Goal: Transaction & Acquisition: Purchase product/service

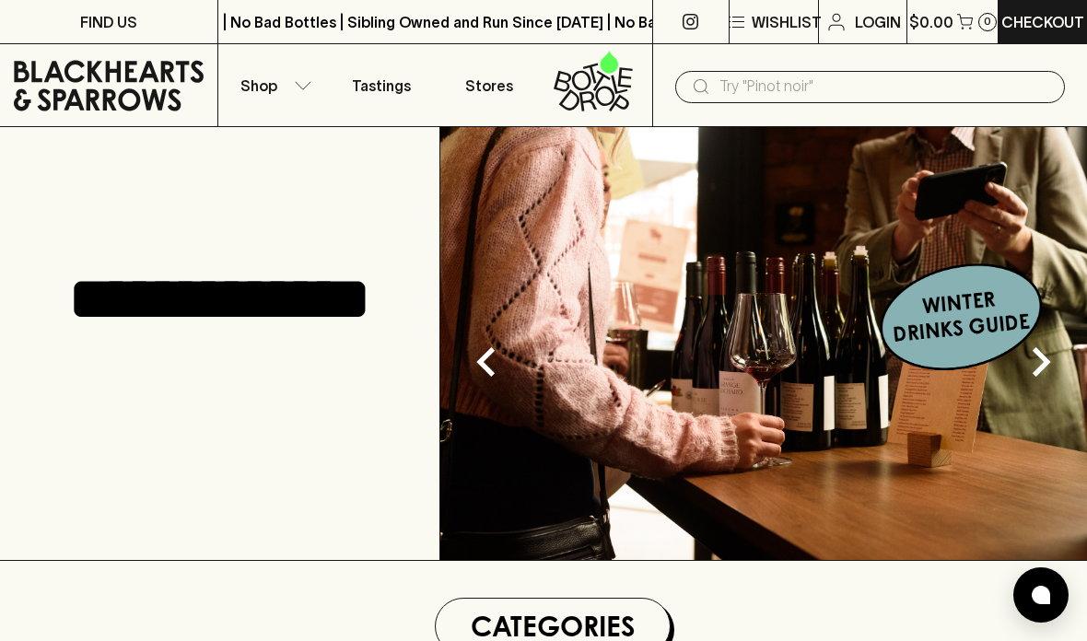
click at [277, 72] on button "Shop" at bounding box center [272, 85] width 109 height 82
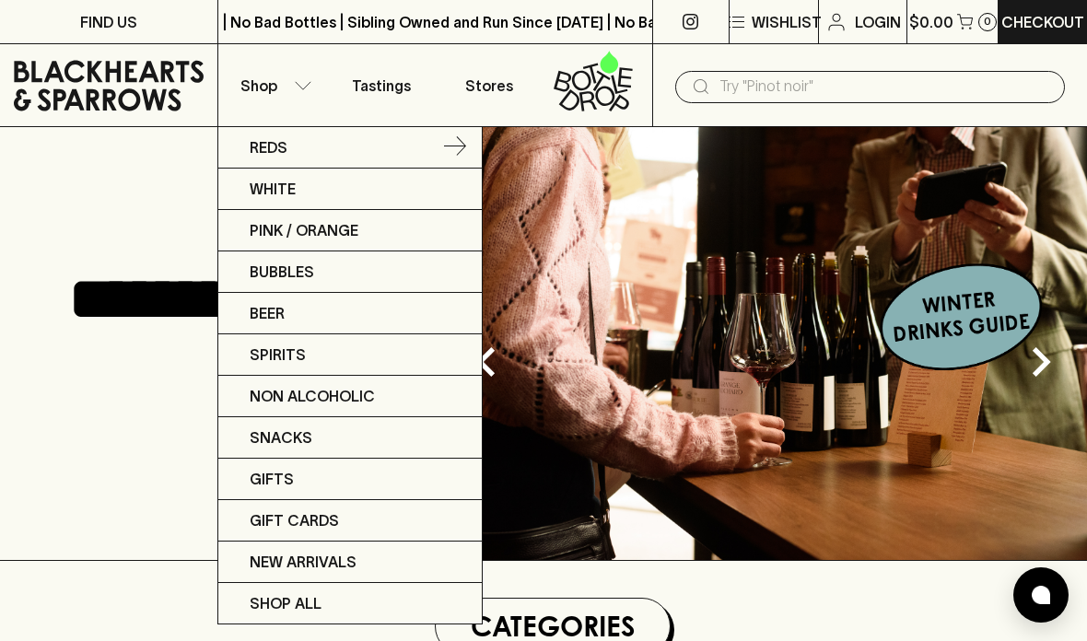
click at [409, 141] on link "Reds" at bounding box center [349, 147] width 263 height 41
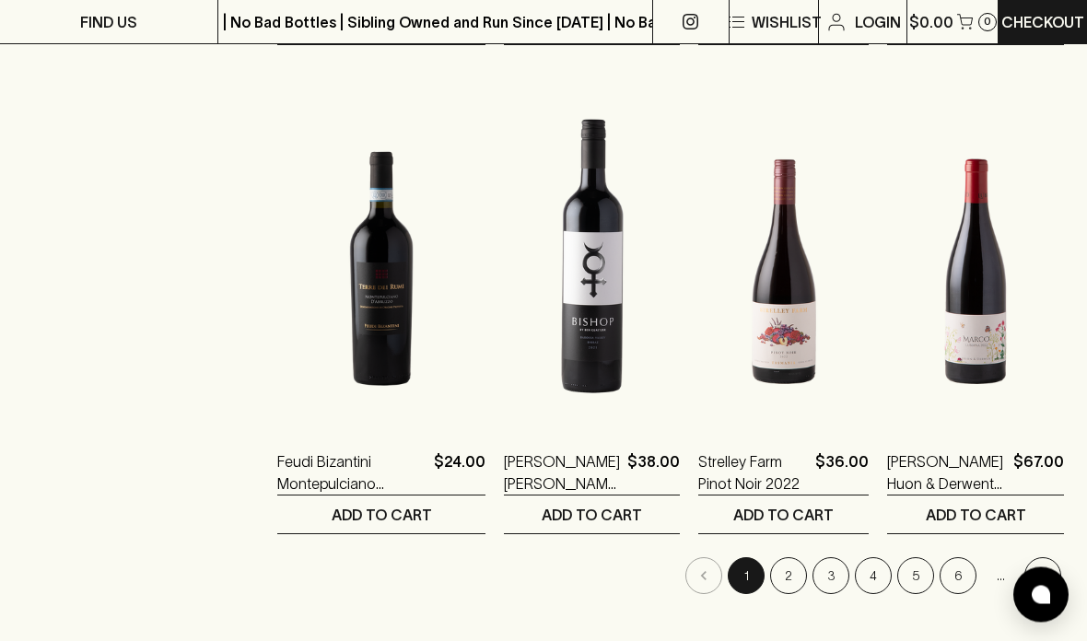
scroll to position [2261, 0]
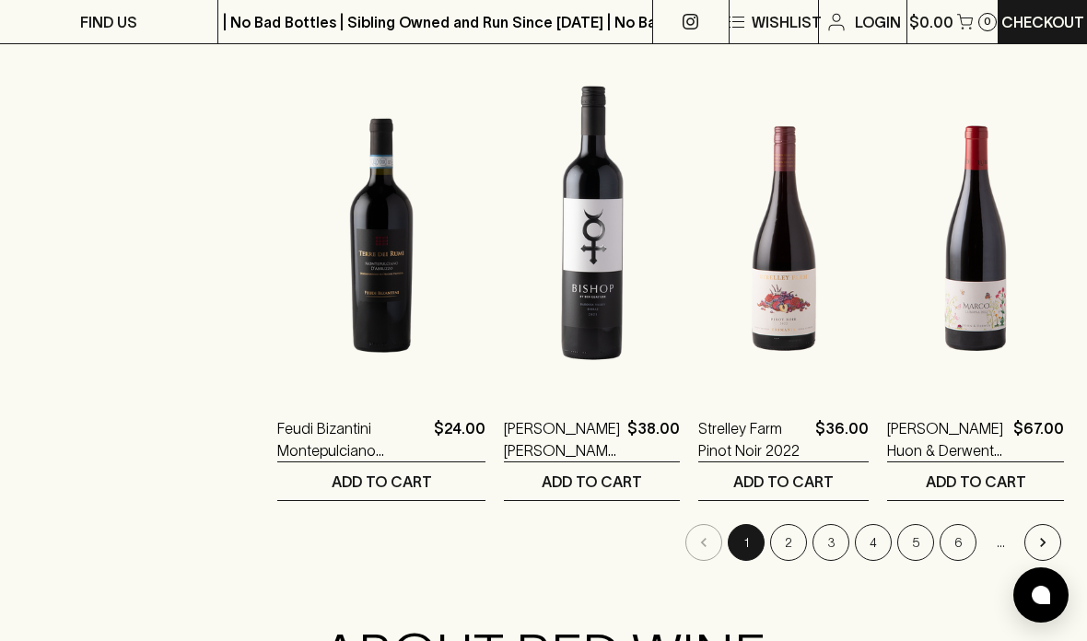
click at [805, 538] on button "2" at bounding box center [788, 542] width 37 height 37
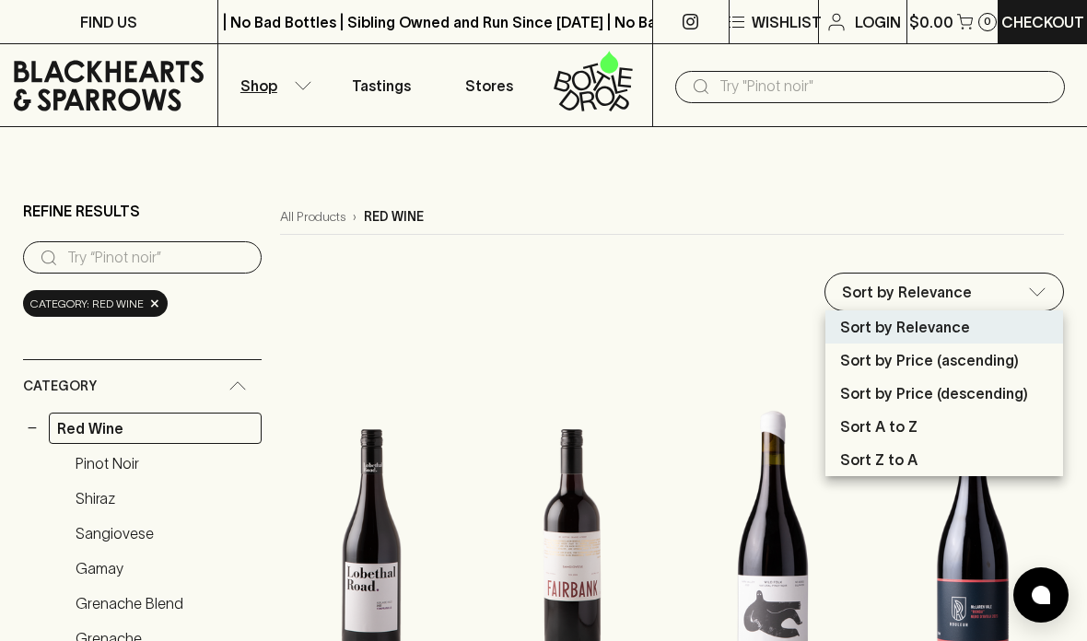
click at [810, 194] on div at bounding box center [543, 320] width 1087 height 641
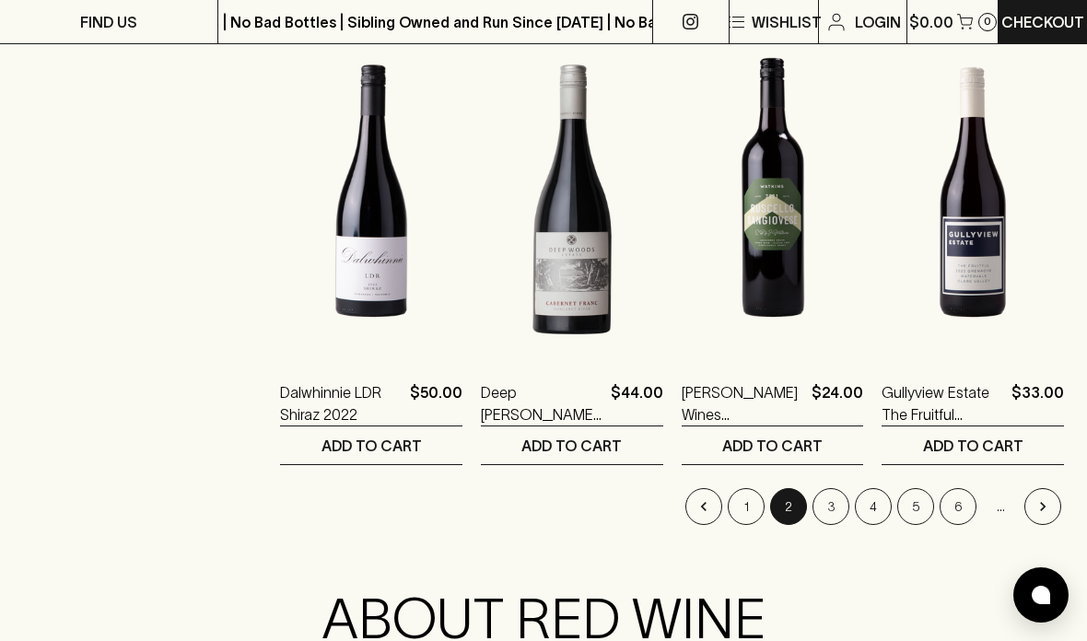
scroll to position [2306, 0]
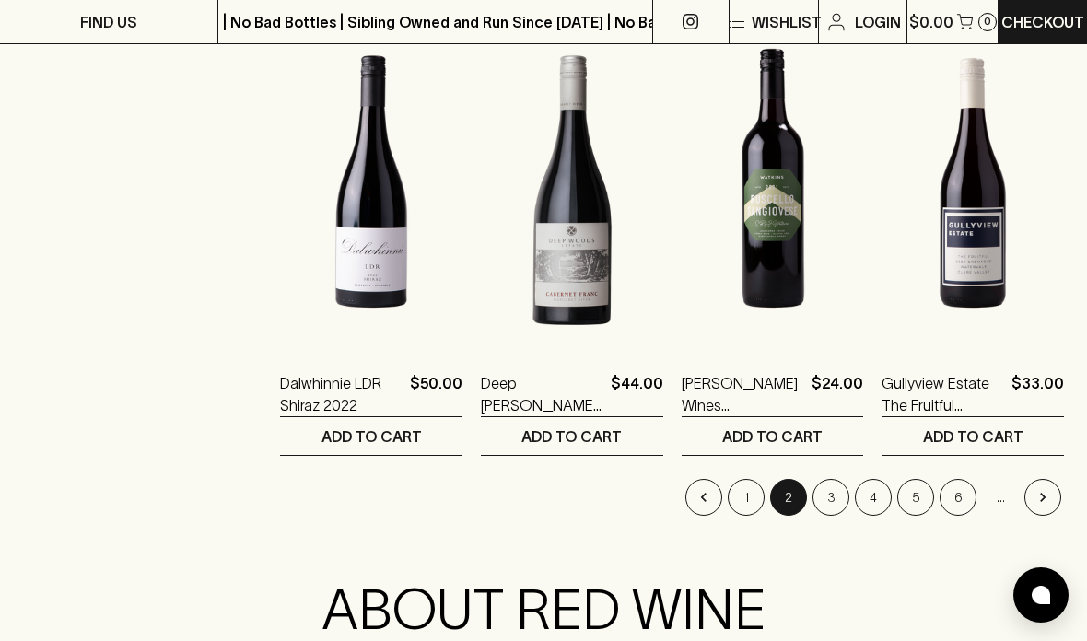
click at [829, 499] on button "3" at bounding box center [831, 497] width 37 height 37
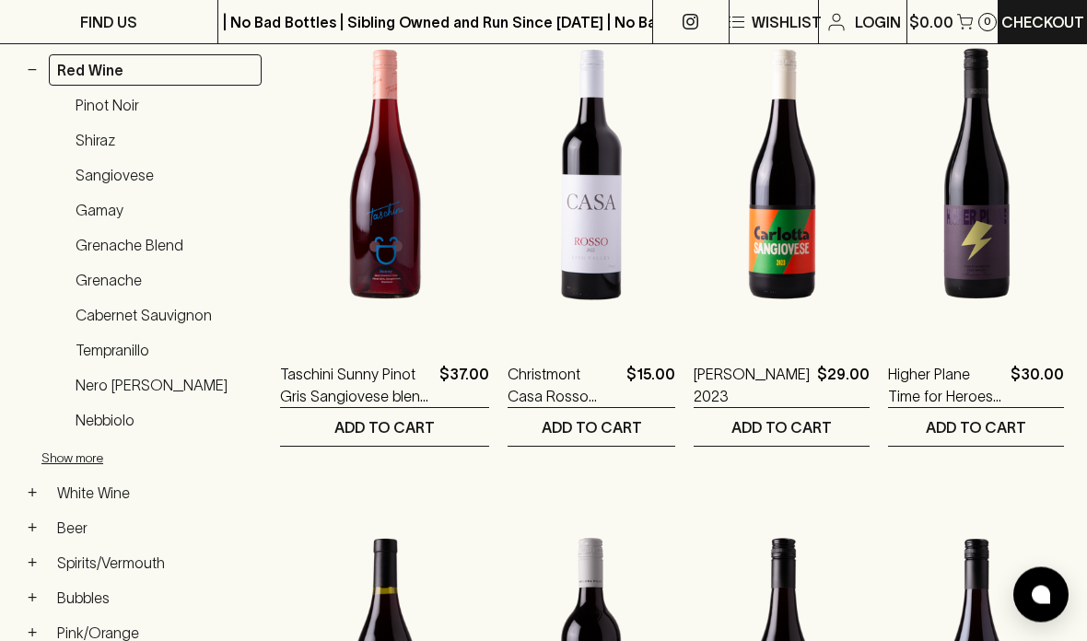
scroll to position [358, 0]
click at [117, 209] on link "Gamay" at bounding box center [164, 209] width 194 height 31
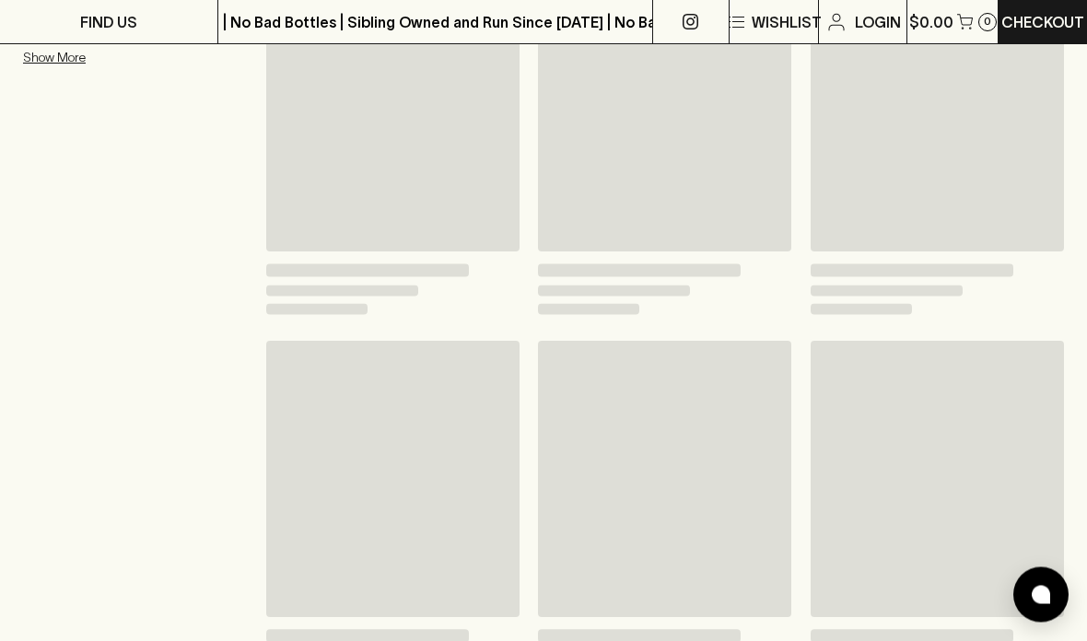
scroll to position [433, 0]
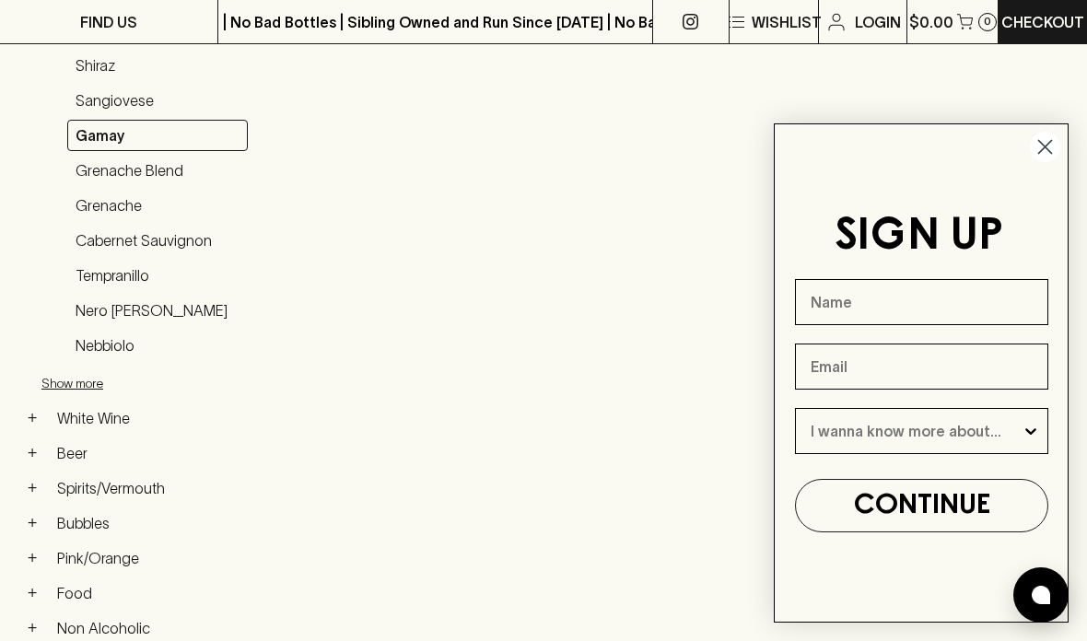
click at [1043, 146] on icon "Close dialog" at bounding box center [1045, 147] width 13 height 13
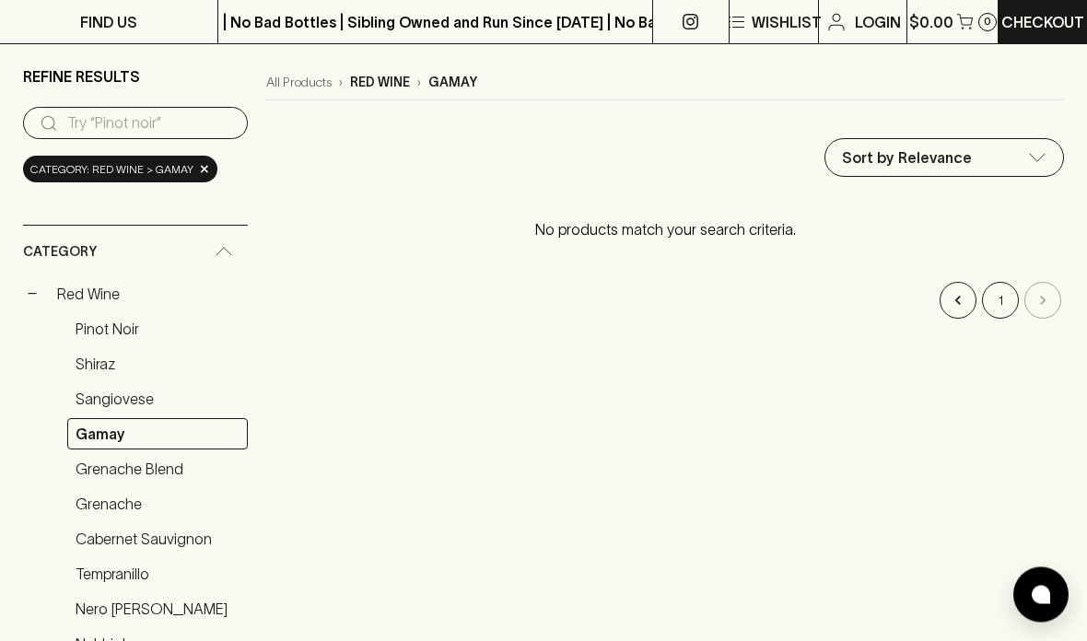
scroll to position [139, 0]
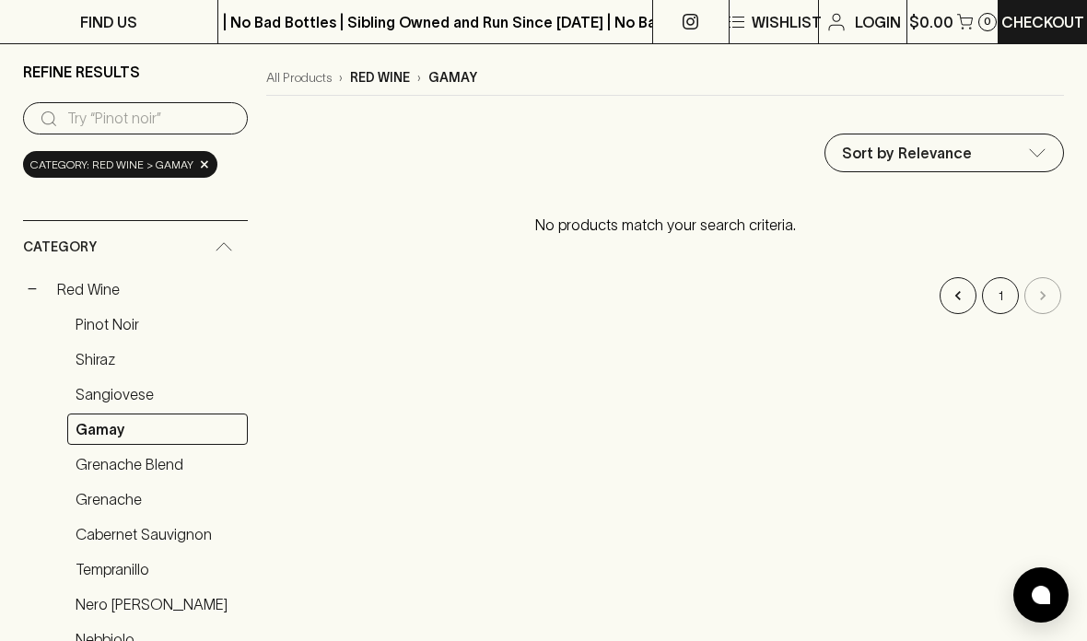
click at [166, 465] on link "Grenache Blend" at bounding box center [157, 464] width 181 height 31
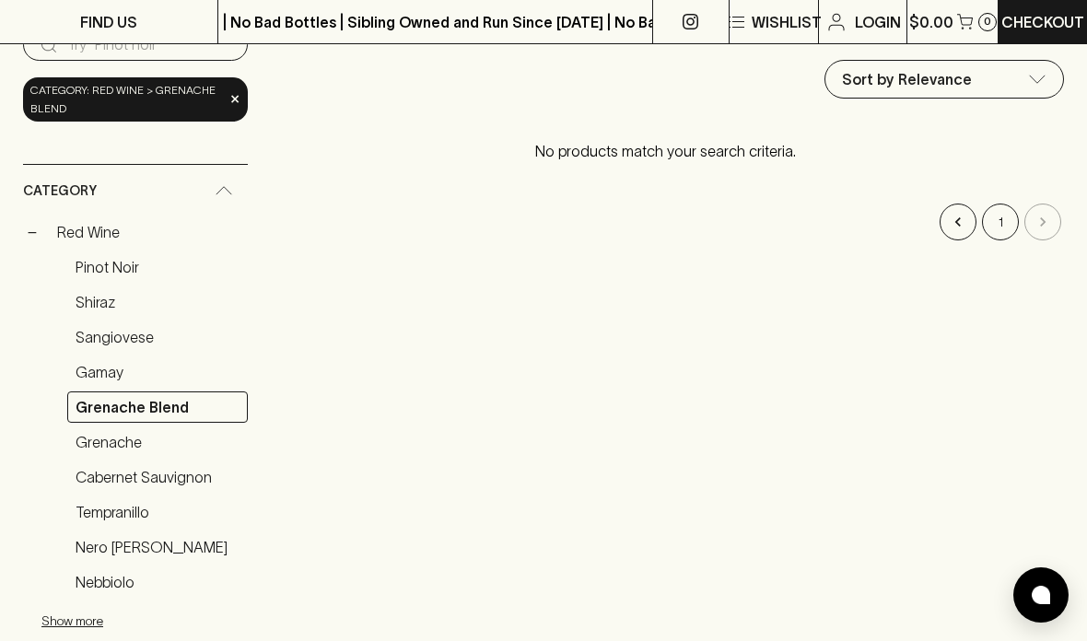
scroll to position [242, 0]
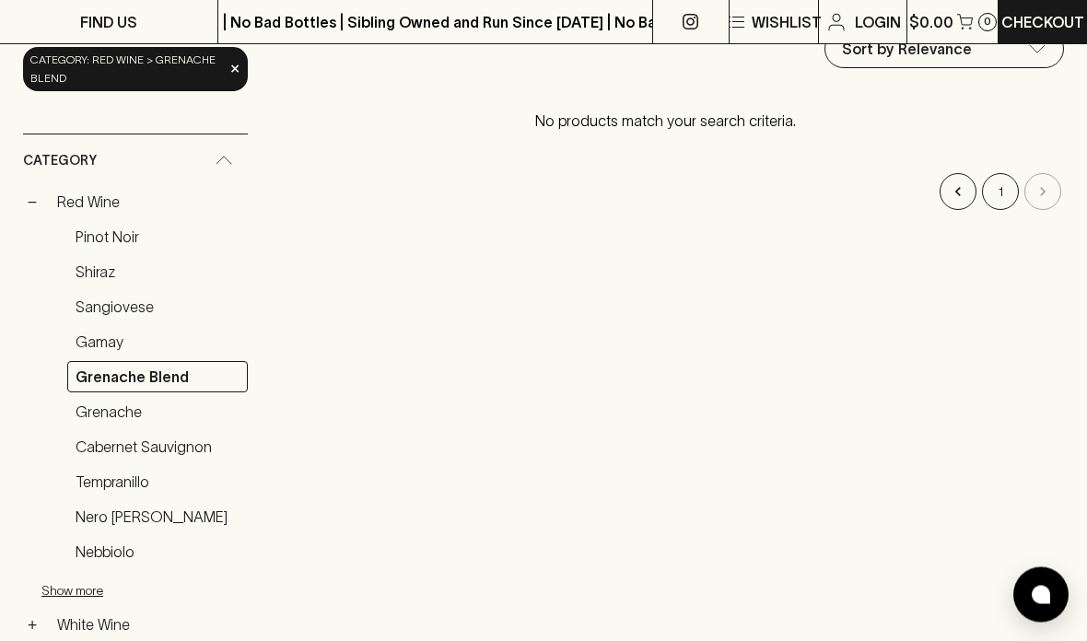
click at [134, 314] on link "Sangiovese" at bounding box center [157, 307] width 181 height 31
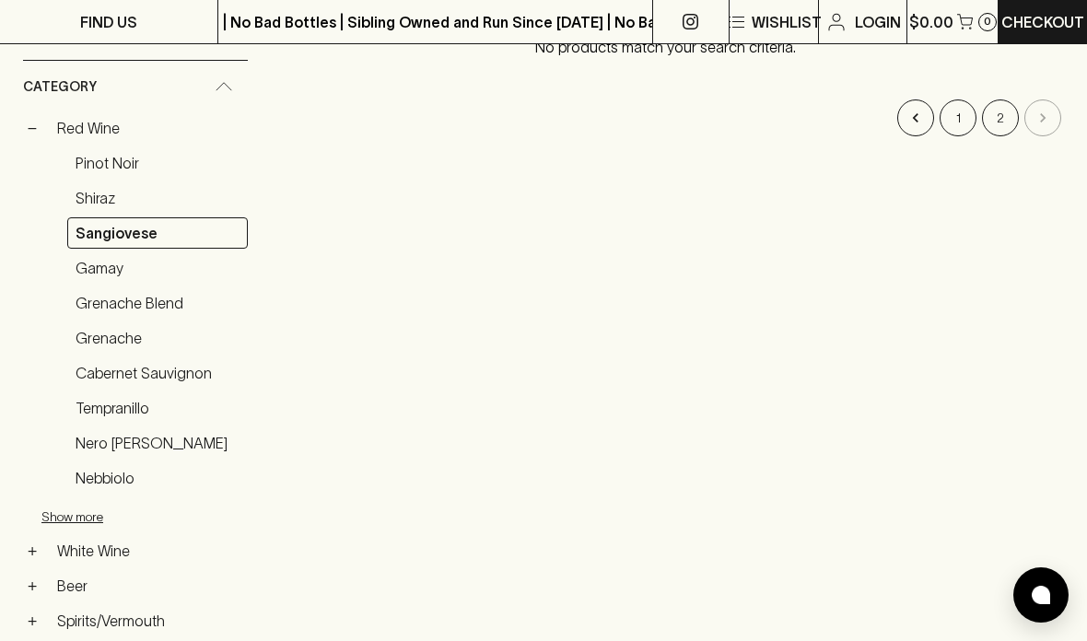
click at [97, 112] on link "Red Wine" at bounding box center [148, 127] width 199 height 31
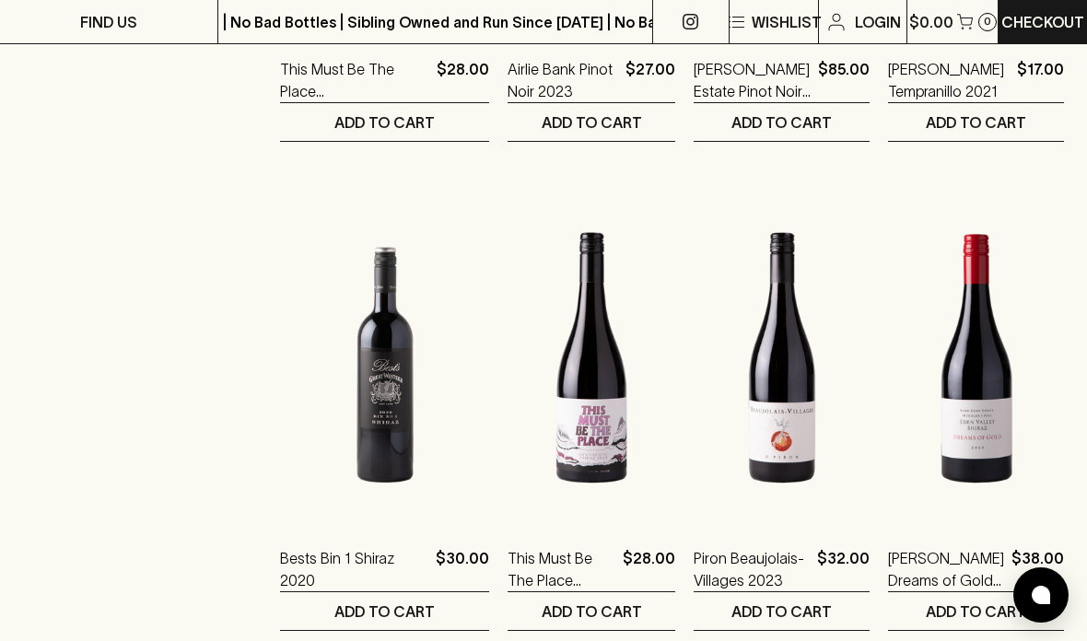
scroll to position [2153, 0]
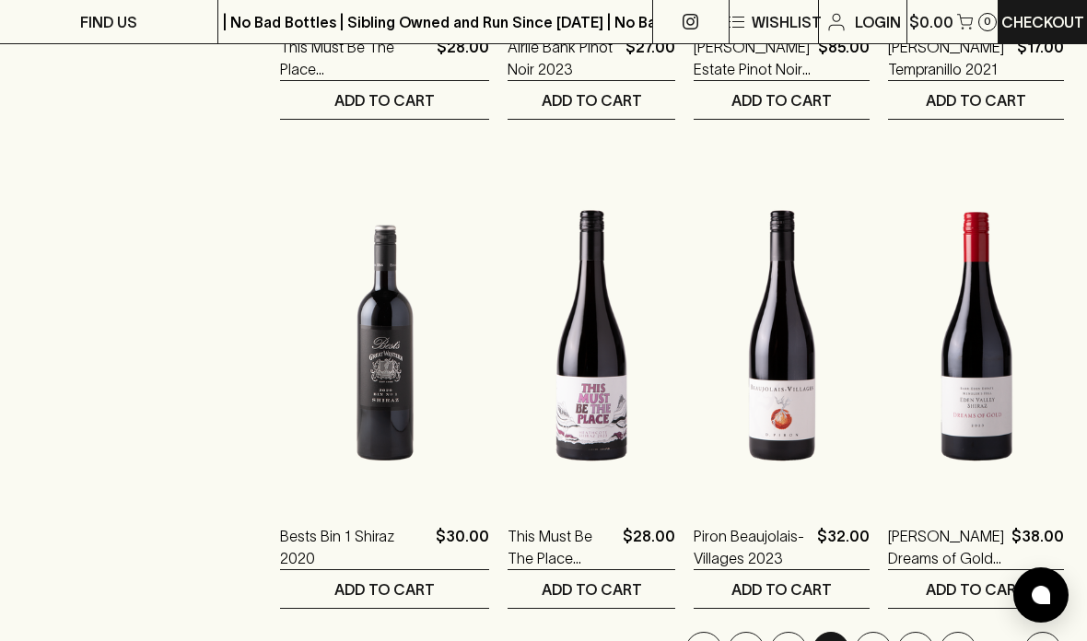
click at [879, 640] on button "4" at bounding box center [873, 650] width 37 height 37
